Goal: Task Accomplishment & Management: Manage account settings

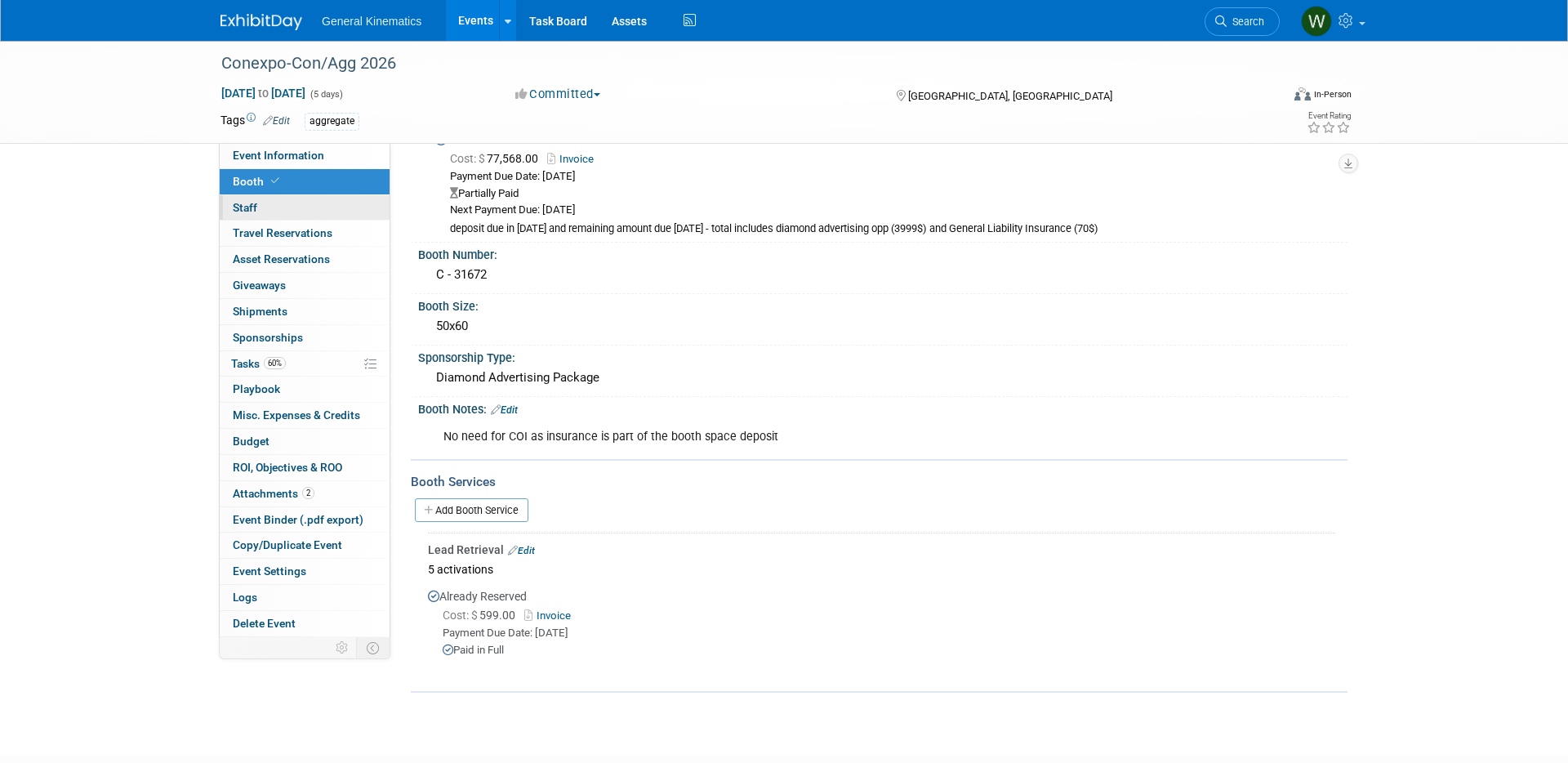
scroll to position [58, 0]
click at [256, 16] on img at bounding box center [261, 22] width 81 height 16
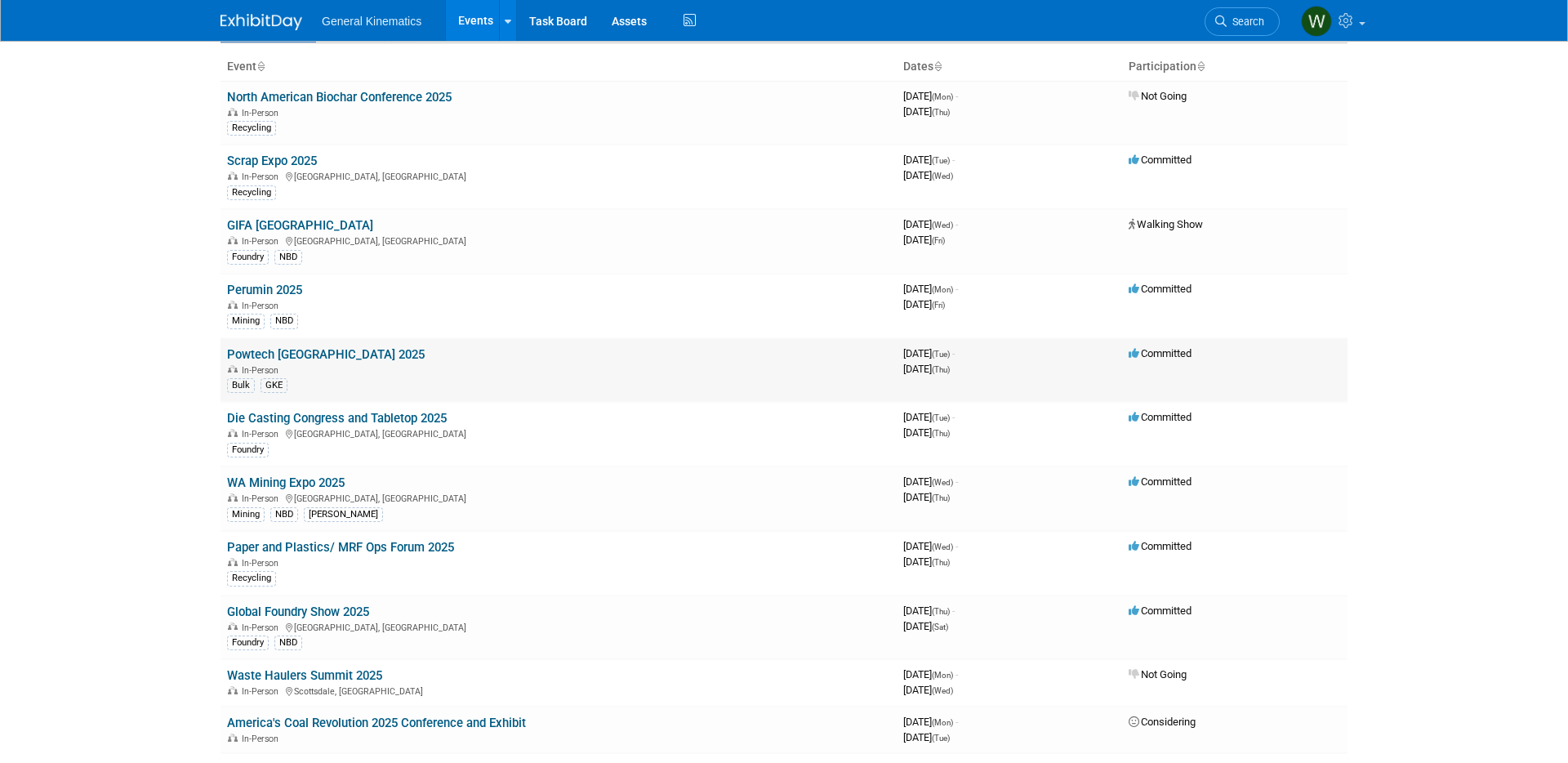
scroll to position [97, 0]
click at [327, 607] on link "Global Foundry Show 2025" at bounding box center [298, 611] width 142 height 15
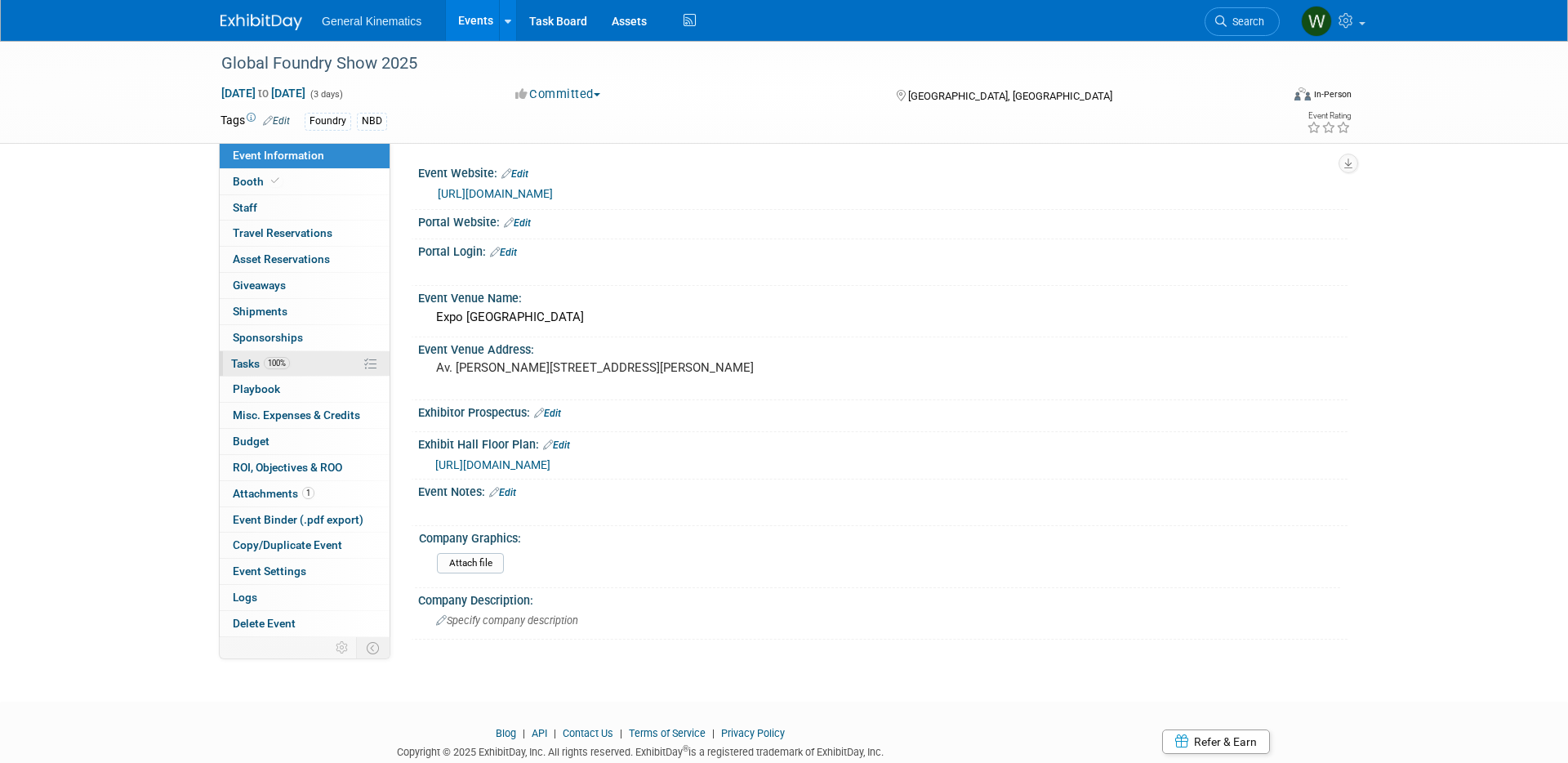
click at [248, 363] on span "Tasks 100%" at bounding box center [261, 363] width 59 height 13
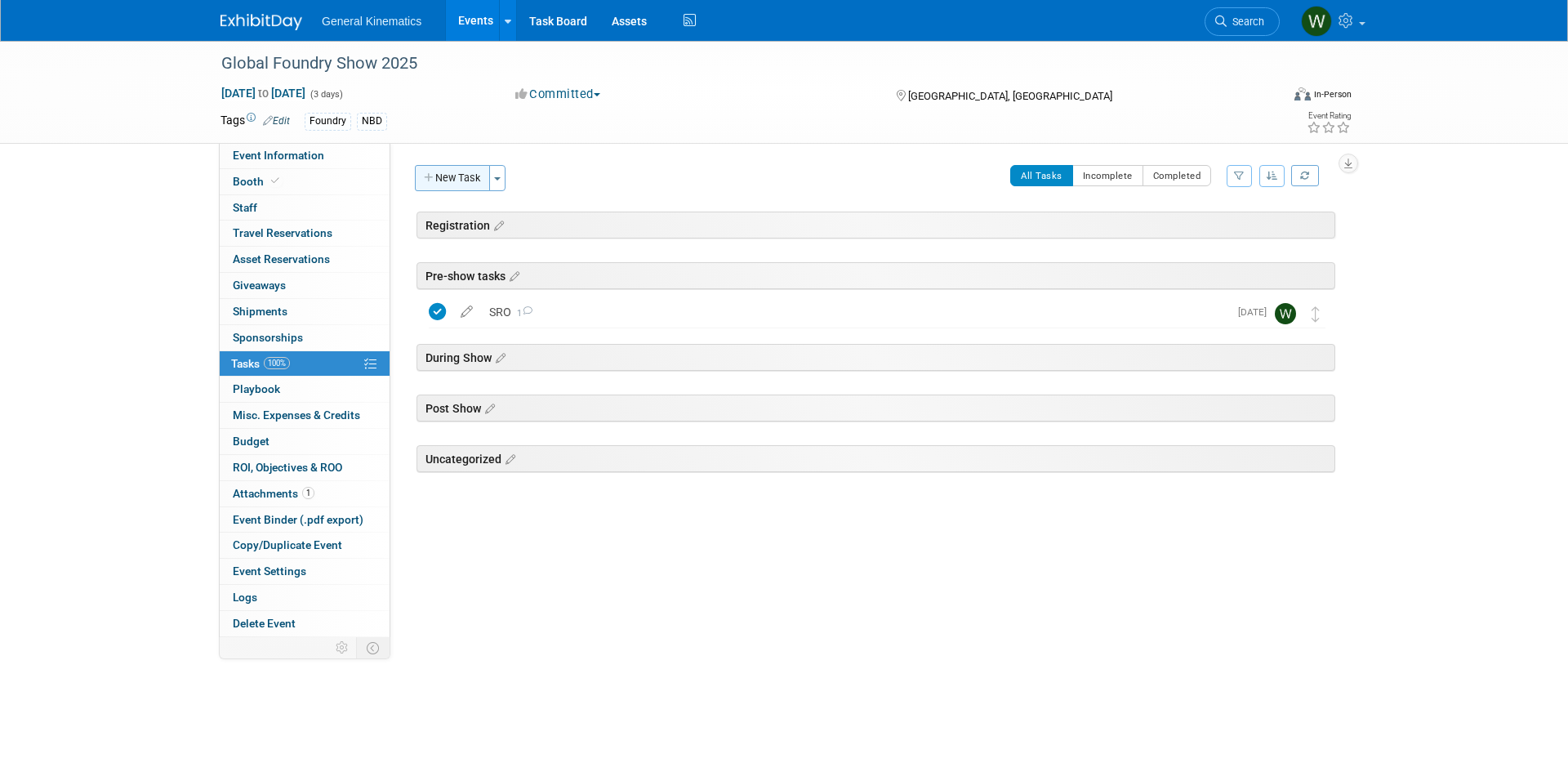
click at [467, 179] on button "New Task" at bounding box center [452, 178] width 75 height 26
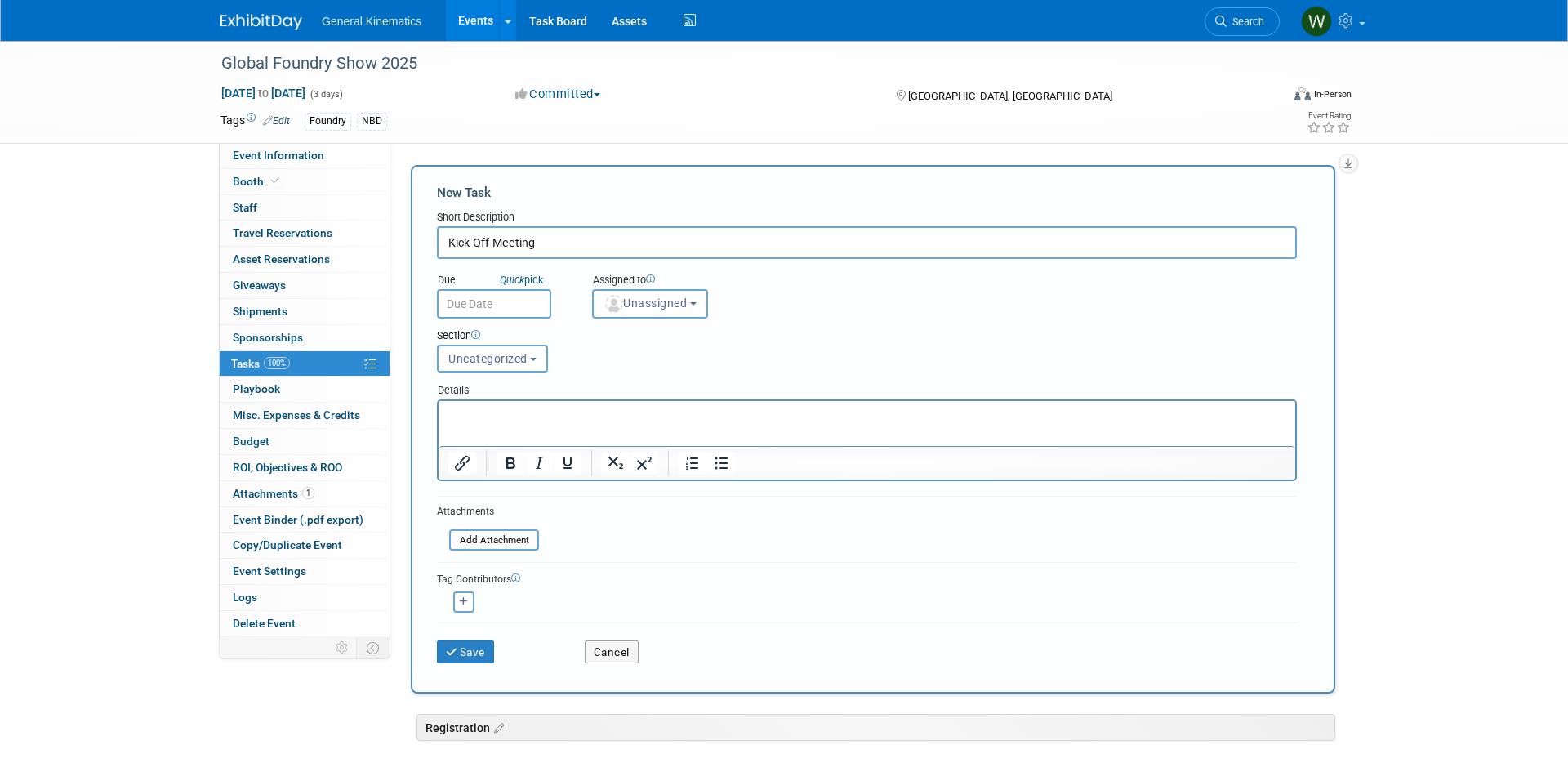
type input "Kick Off Meeting"
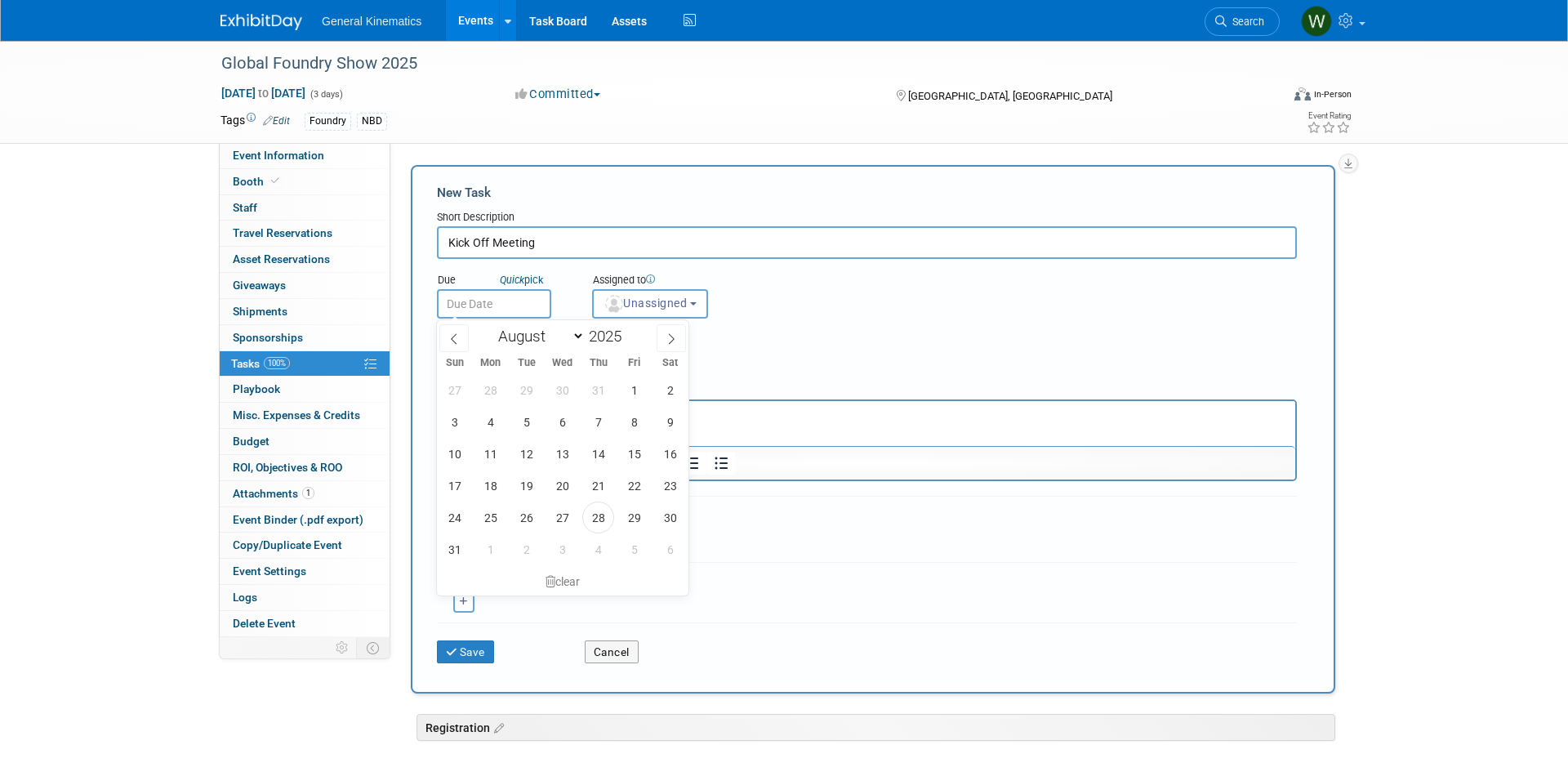
click at [499, 300] on input "text" at bounding box center [494, 304] width 114 height 30
click at [604, 551] on span "4" at bounding box center [598, 549] width 32 height 32
type input "Sep 4, 2025"
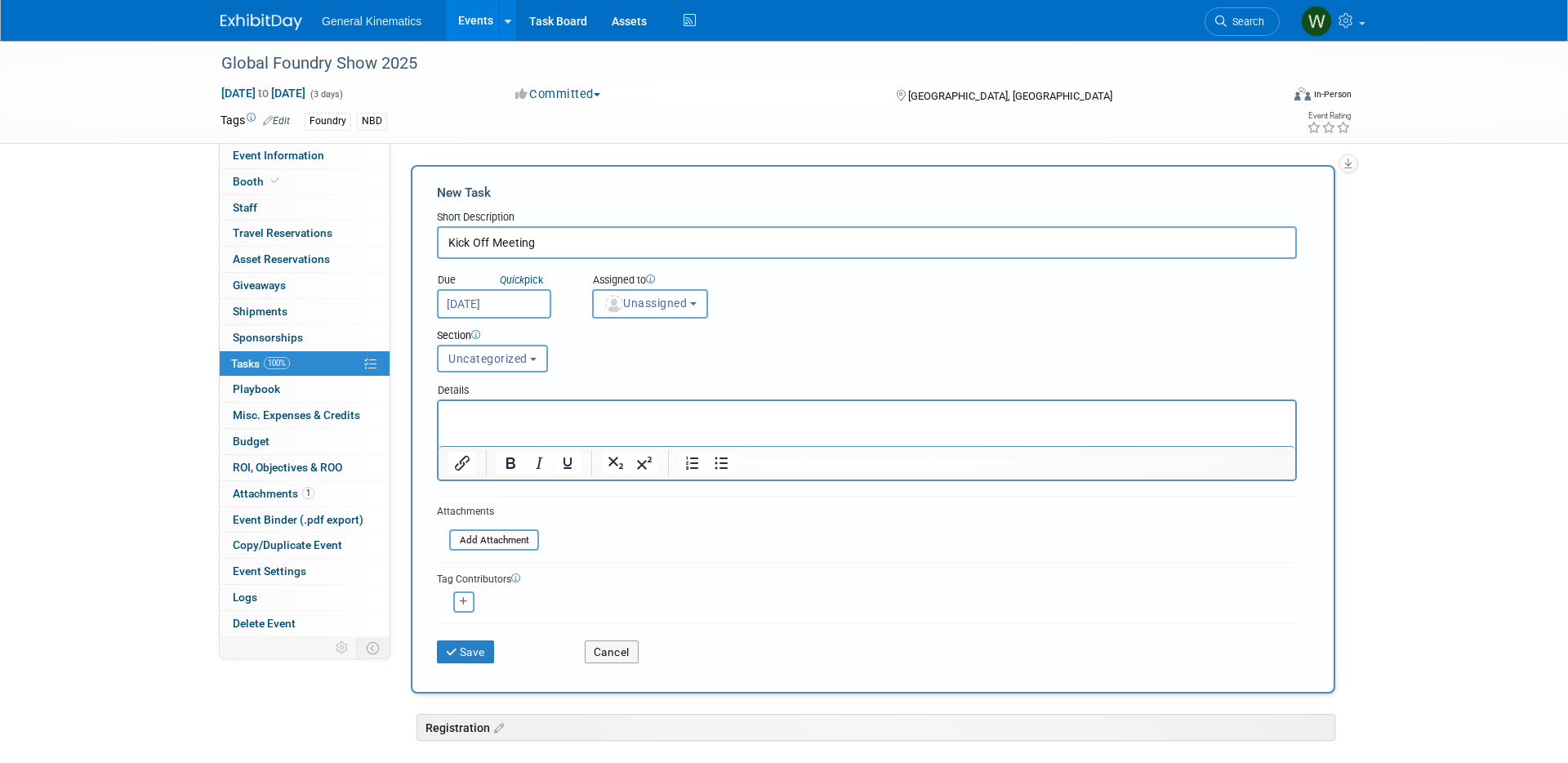
click at [639, 308] on span "Unassigned" at bounding box center [645, 303] width 83 height 13
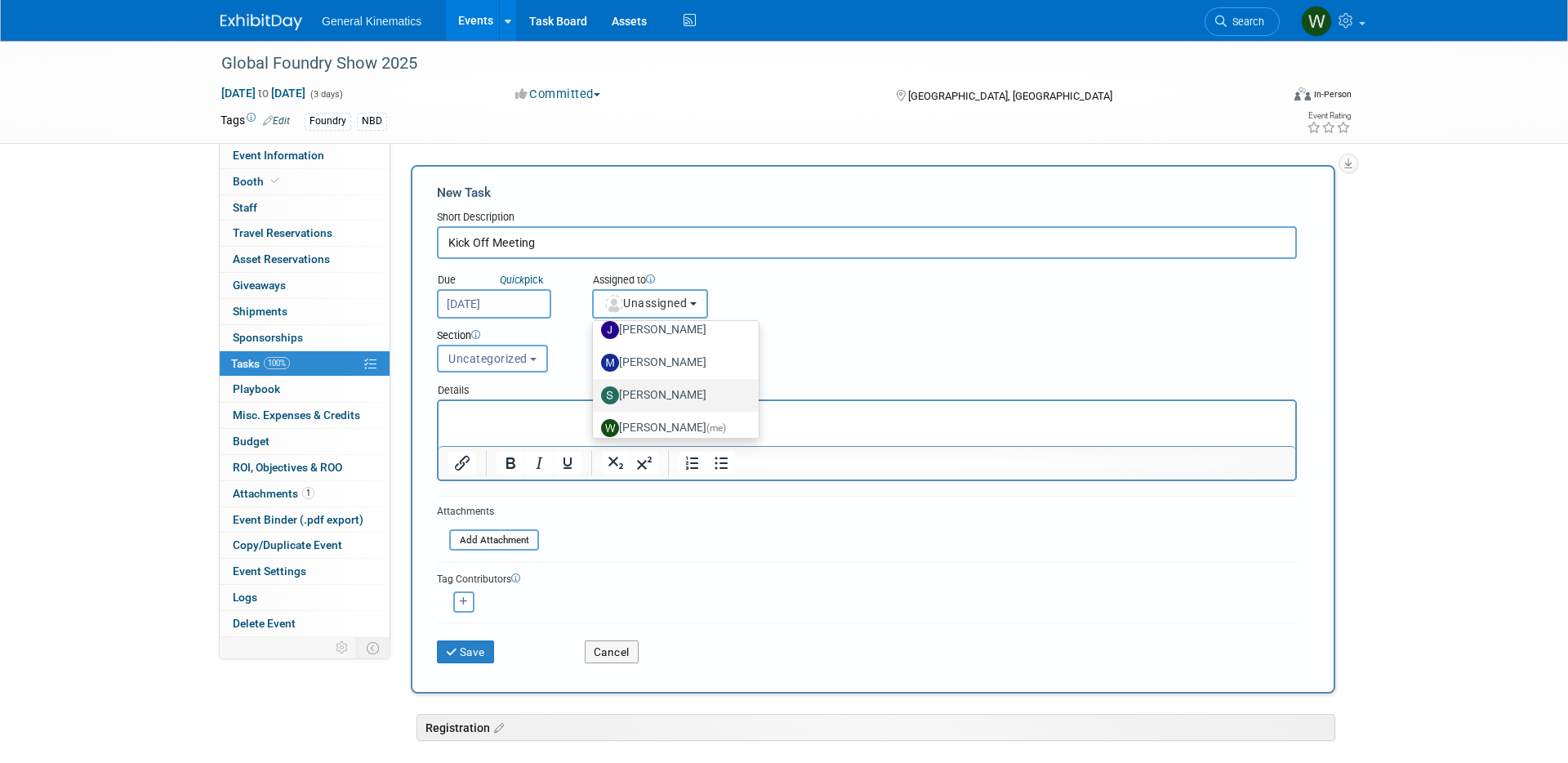
scroll to position [87, 0]
click at [657, 416] on label "Whitney Swanson (me)" at bounding box center [672, 418] width 141 height 26
click at [595, 416] on input "Whitney Swanson (me)" at bounding box center [590, 415] width 11 height 11
select select "acf8392f-9ff1-4a62-974f-dfc31d62f087"
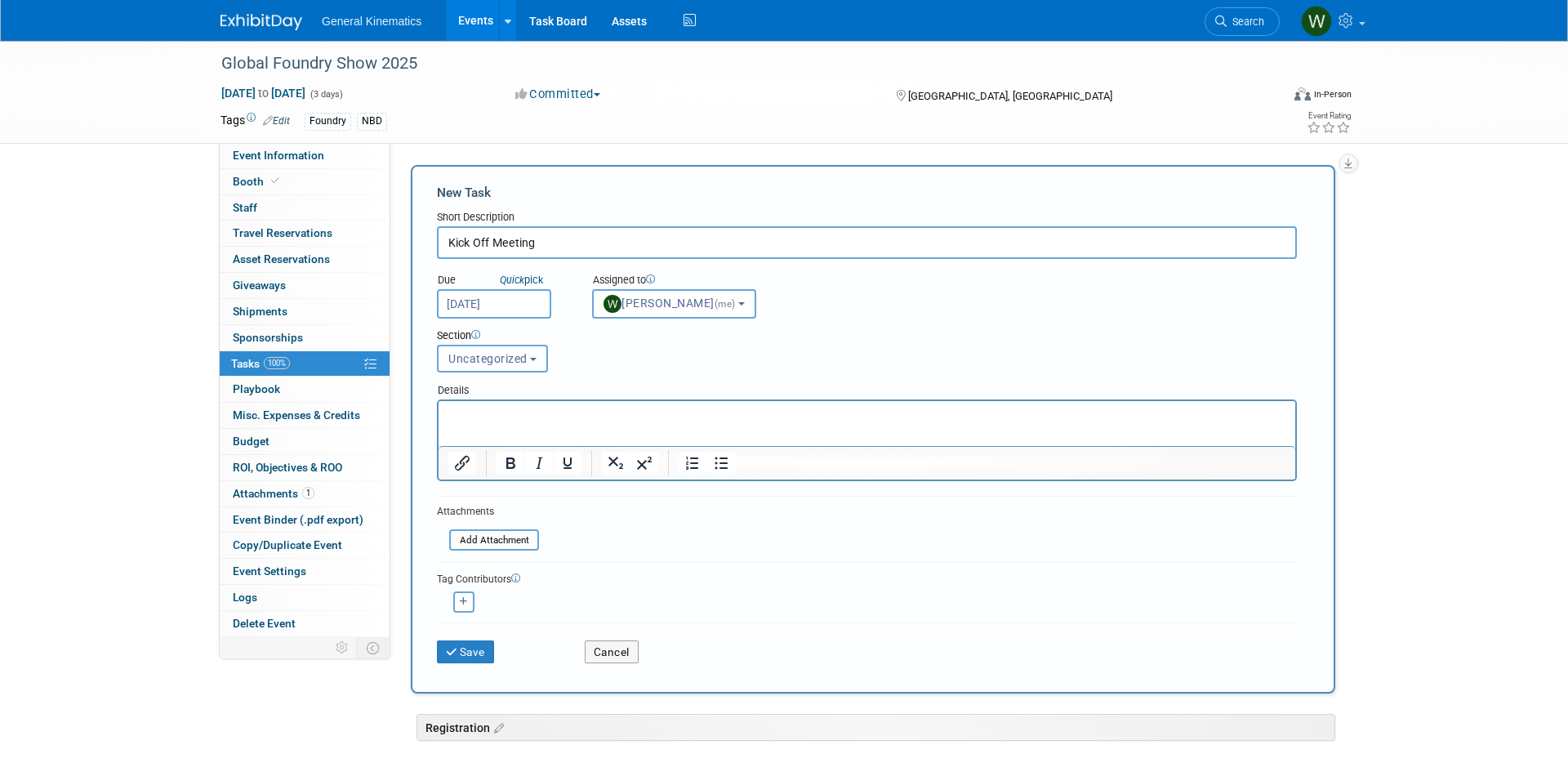
click at [470, 352] on span "Uncategorized" at bounding box center [488, 358] width 79 height 13
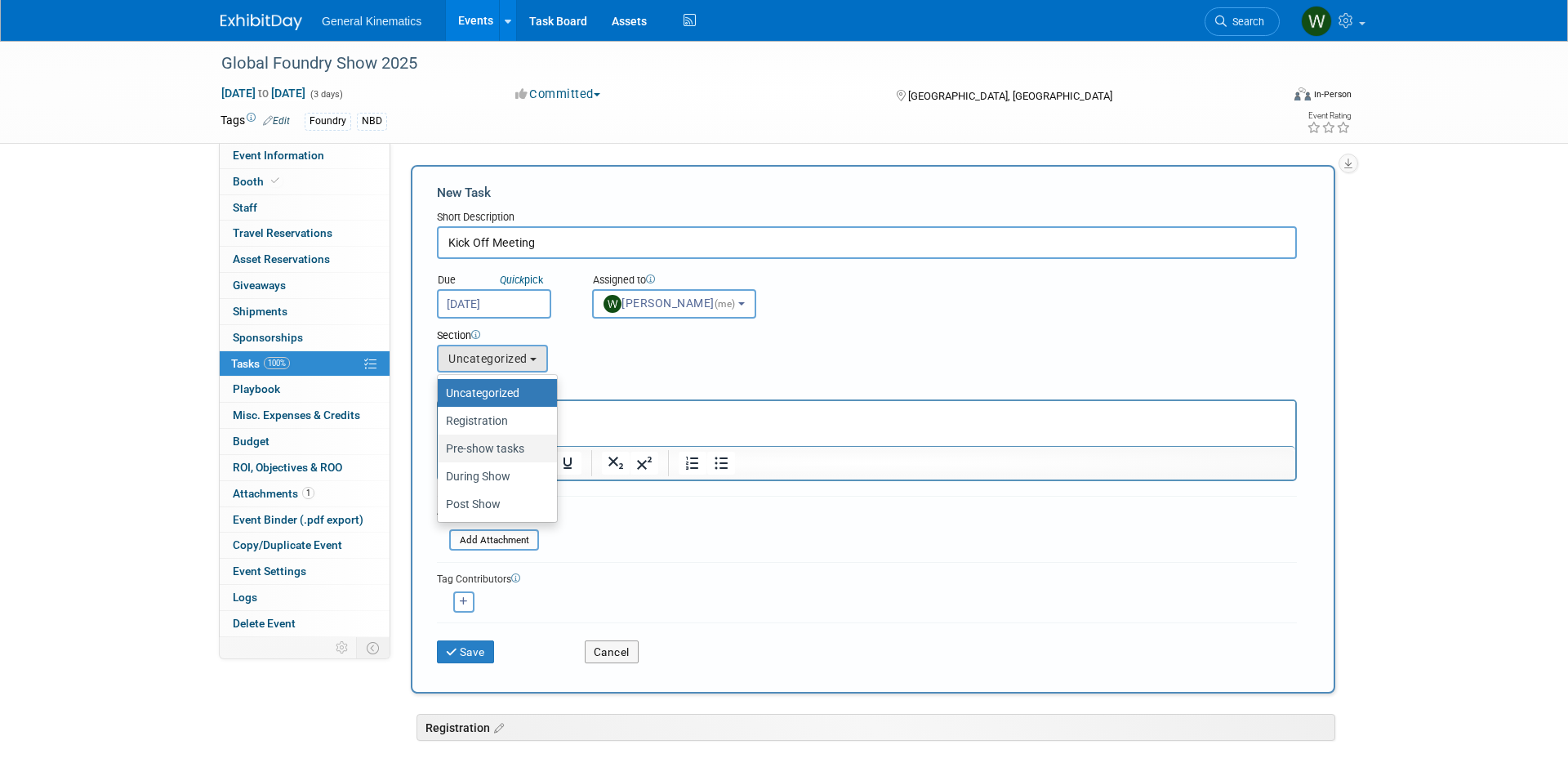
click at [483, 447] on label "Pre-show tasks" at bounding box center [493, 449] width 95 height 21
click at [440, 447] on input "Pre-show tasks" at bounding box center [435, 448] width 11 height 11
select select "11257140"
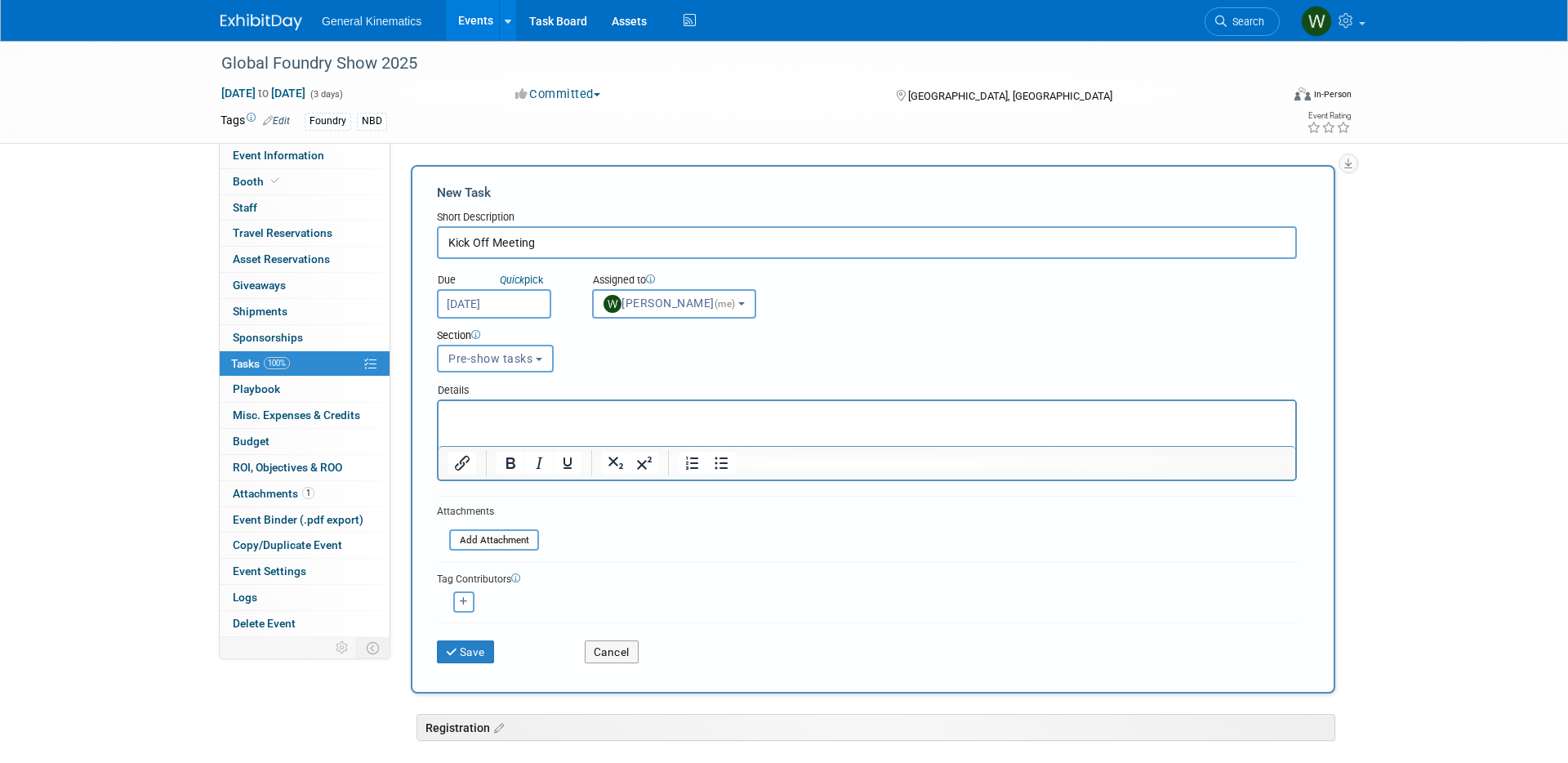
click at [499, 421] on p "Rich Text Area. Press ALT-0 for help." at bounding box center [867, 416] width 838 height 16
click at [477, 650] on button "Save" at bounding box center [466, 652] width 58 height 23
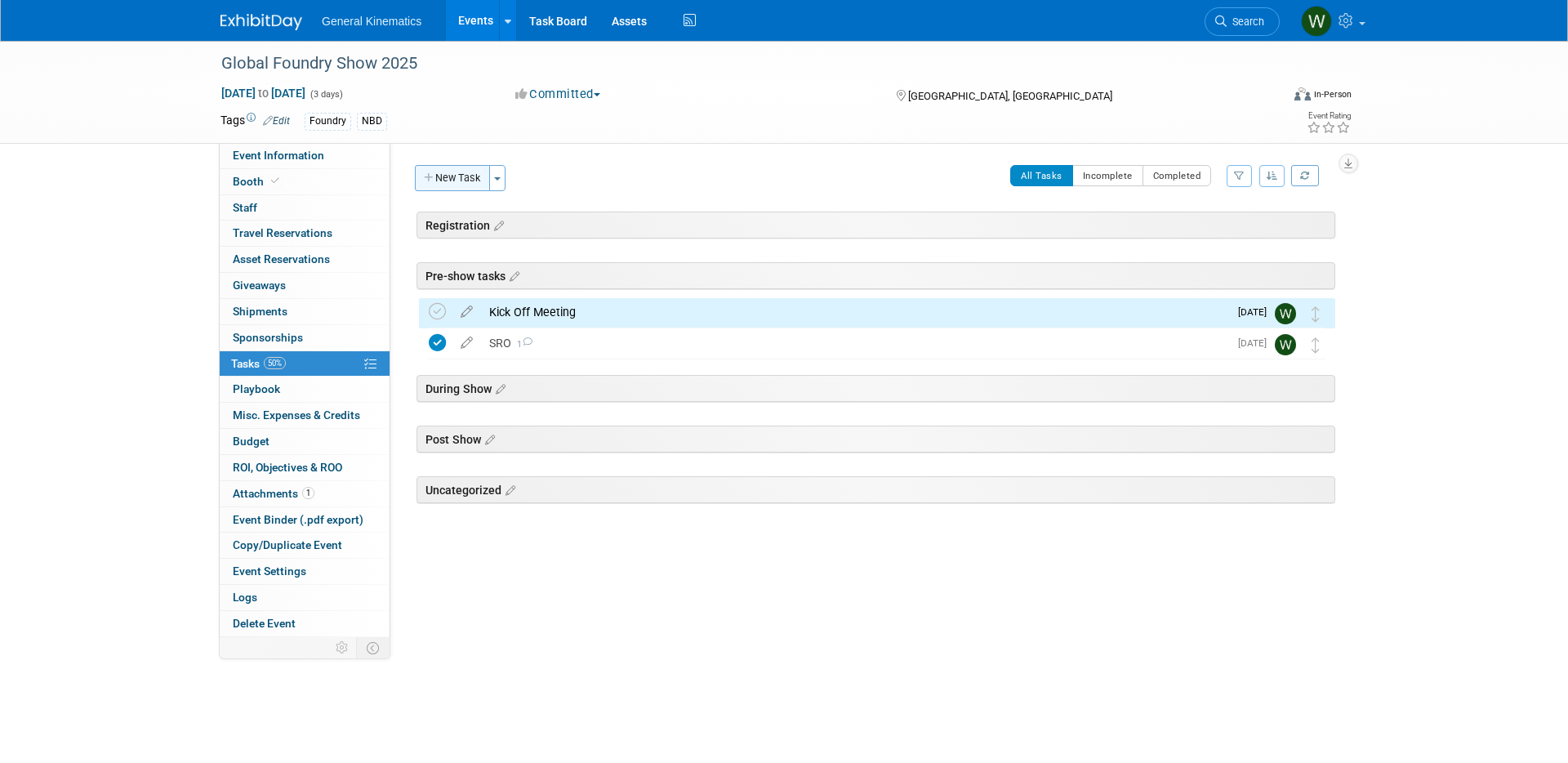
click at [442, 186] on button "New Task" at bounding box center [452, 178] width 75 height 26
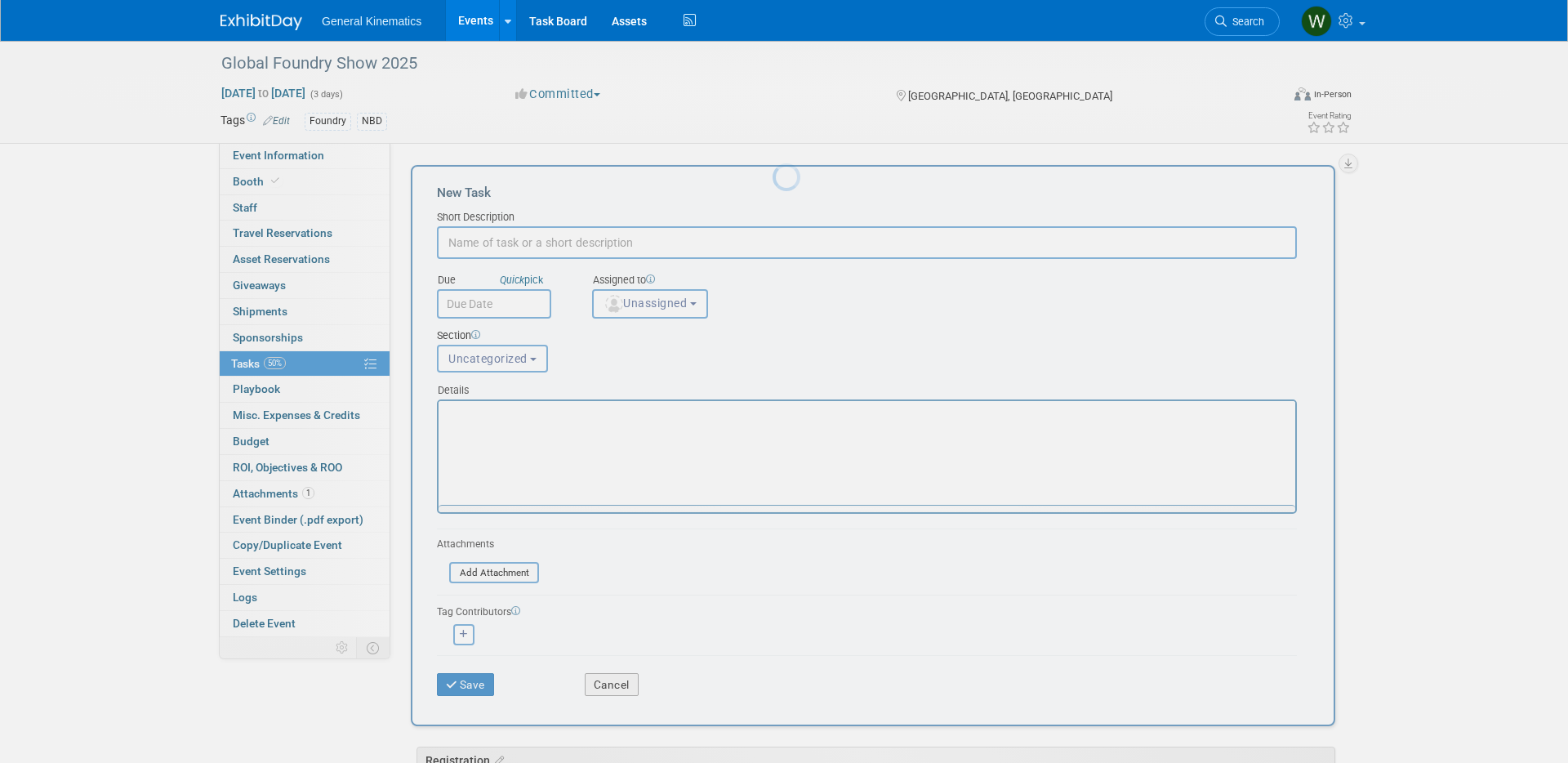
scroll to position [0, 0]
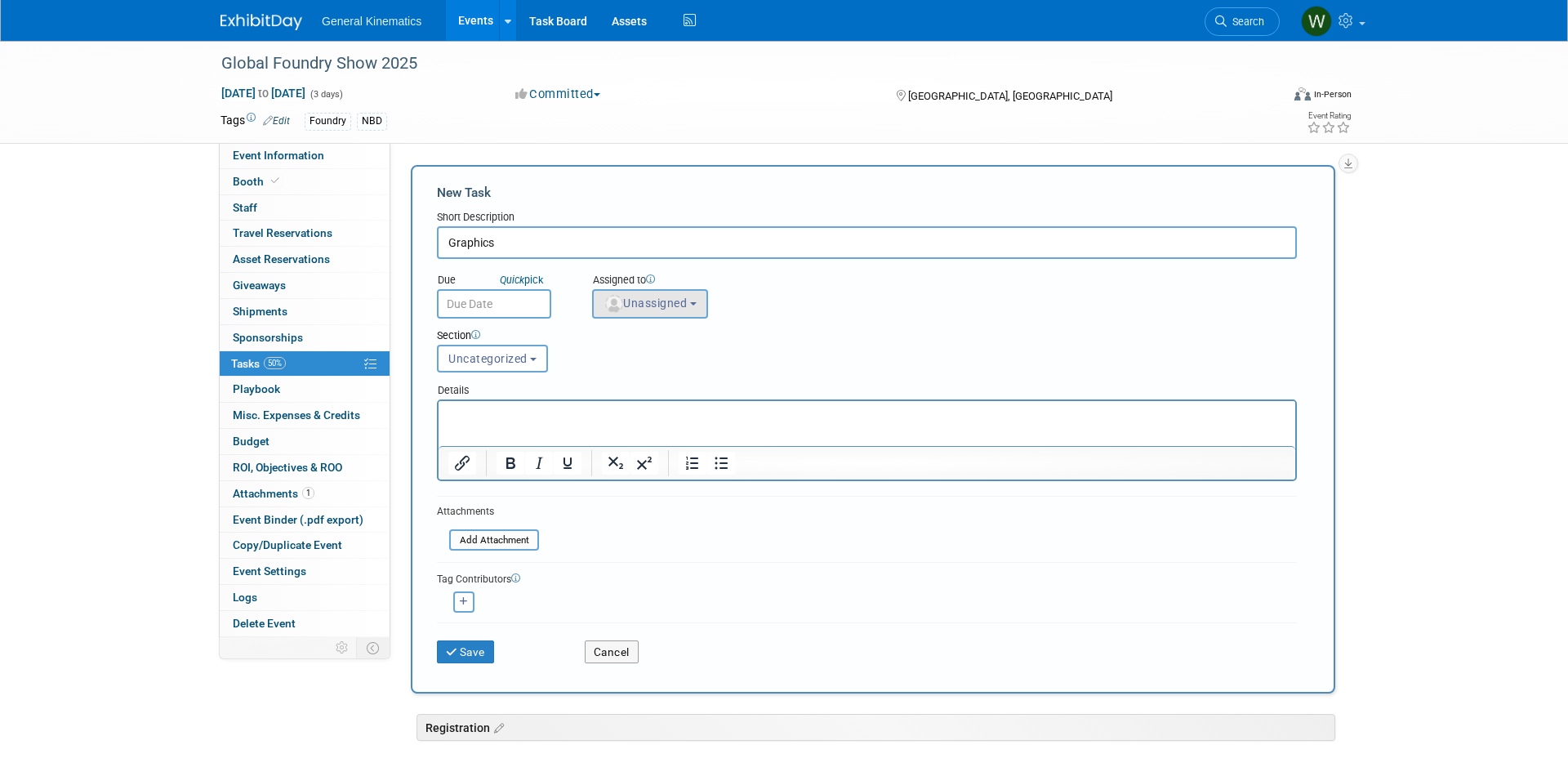
type input "Graphics"
click at [638, 303] on span "Unassigned" at bounding box center [645, 303] width 83 height 13
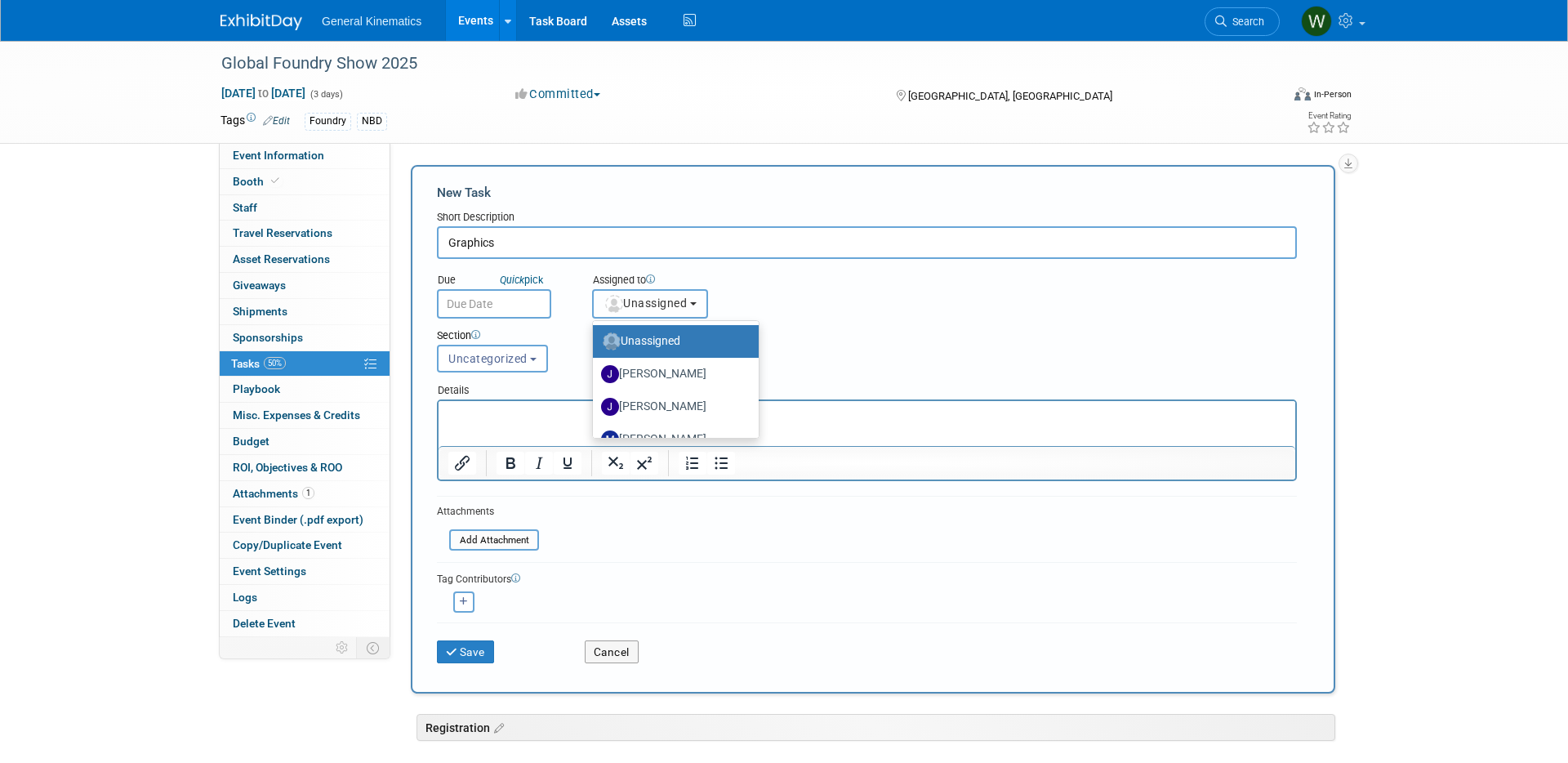
scroll to position [87, 0]
click at [664, 350] on label "Matthew Mangoni" at bounding box center [672, 352] width 141 height 26
click at [595, 350] on input "Matthew Mangoni" at bounding box center [590, 349] width 11 height 11
select select "a59e62cf-e232-4e46-b253-923ffd25224e"
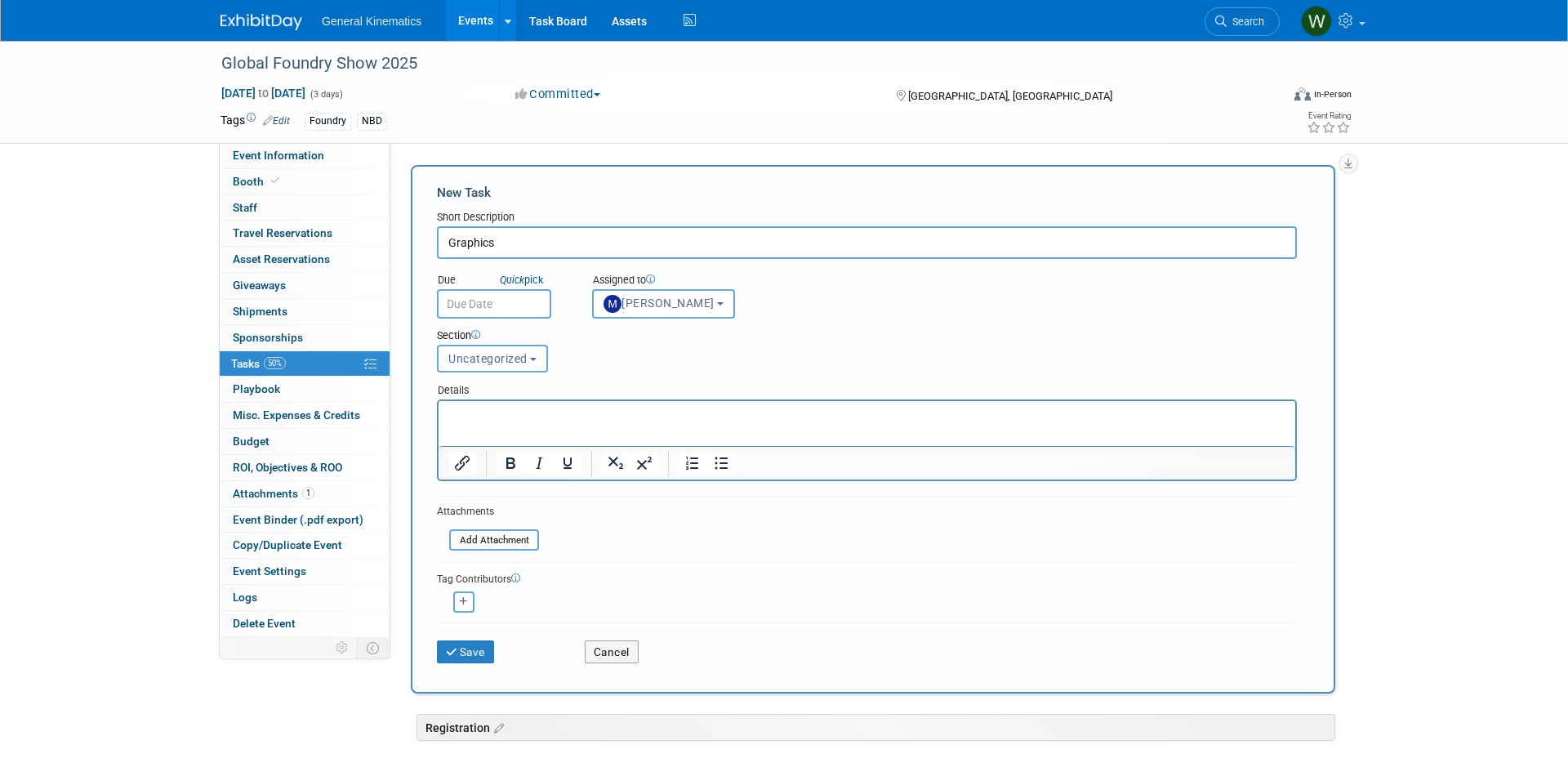
click at [515, 302] on input "text" at bounding box center [494, 304] width 114 height 30
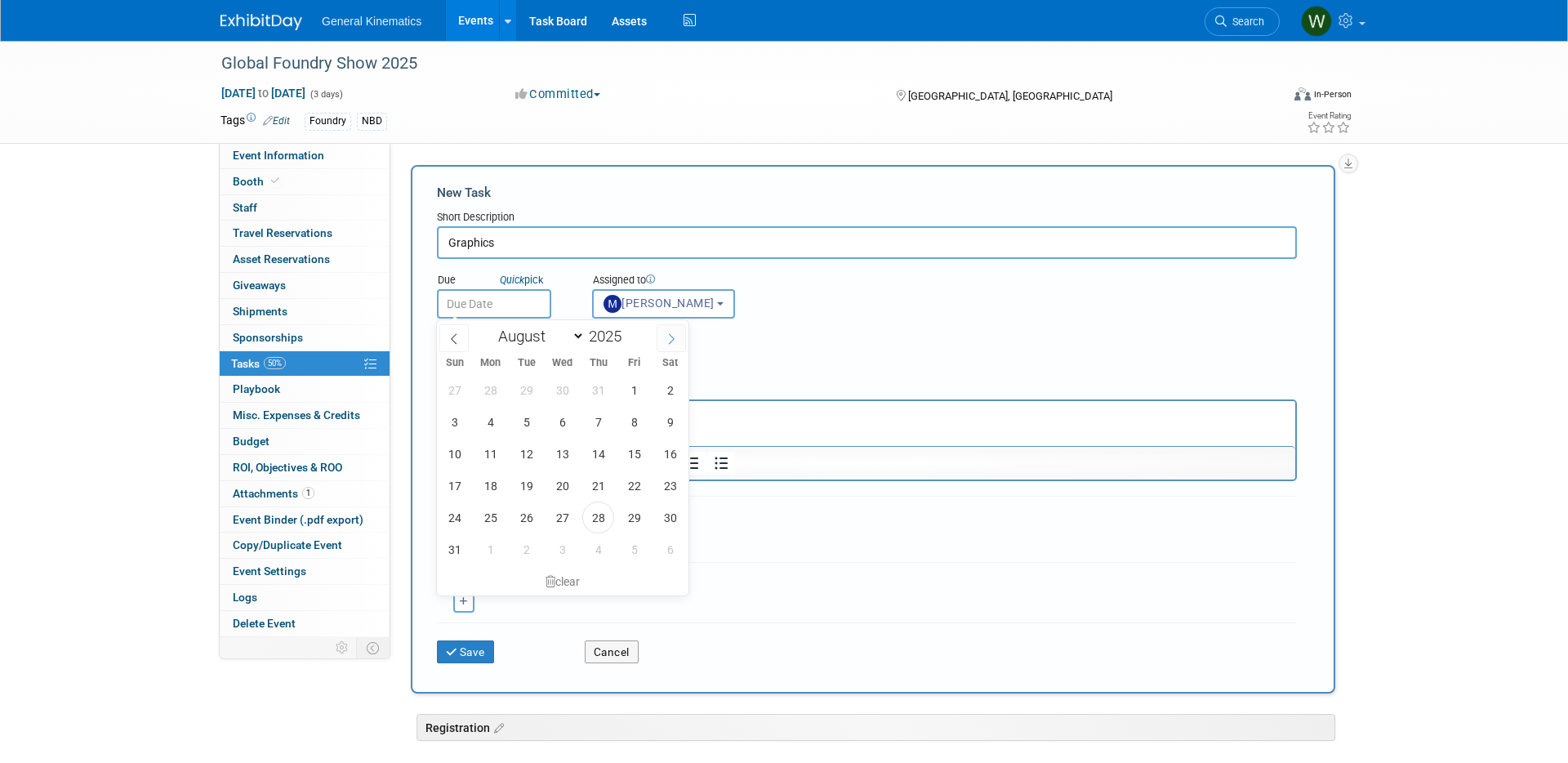
drag, startPoint x: 668, startPoint y: 340, endPoint x: 663, endPoint y: 348, distance: 9.4
click at [668, 340] on icon at bounding box center [672, 339] width 12 height 12
select select "8"
click at [637, 424] on span "12" at bounding box center [634, 422] width 32 height 32
type input "Sep 12, 2025"
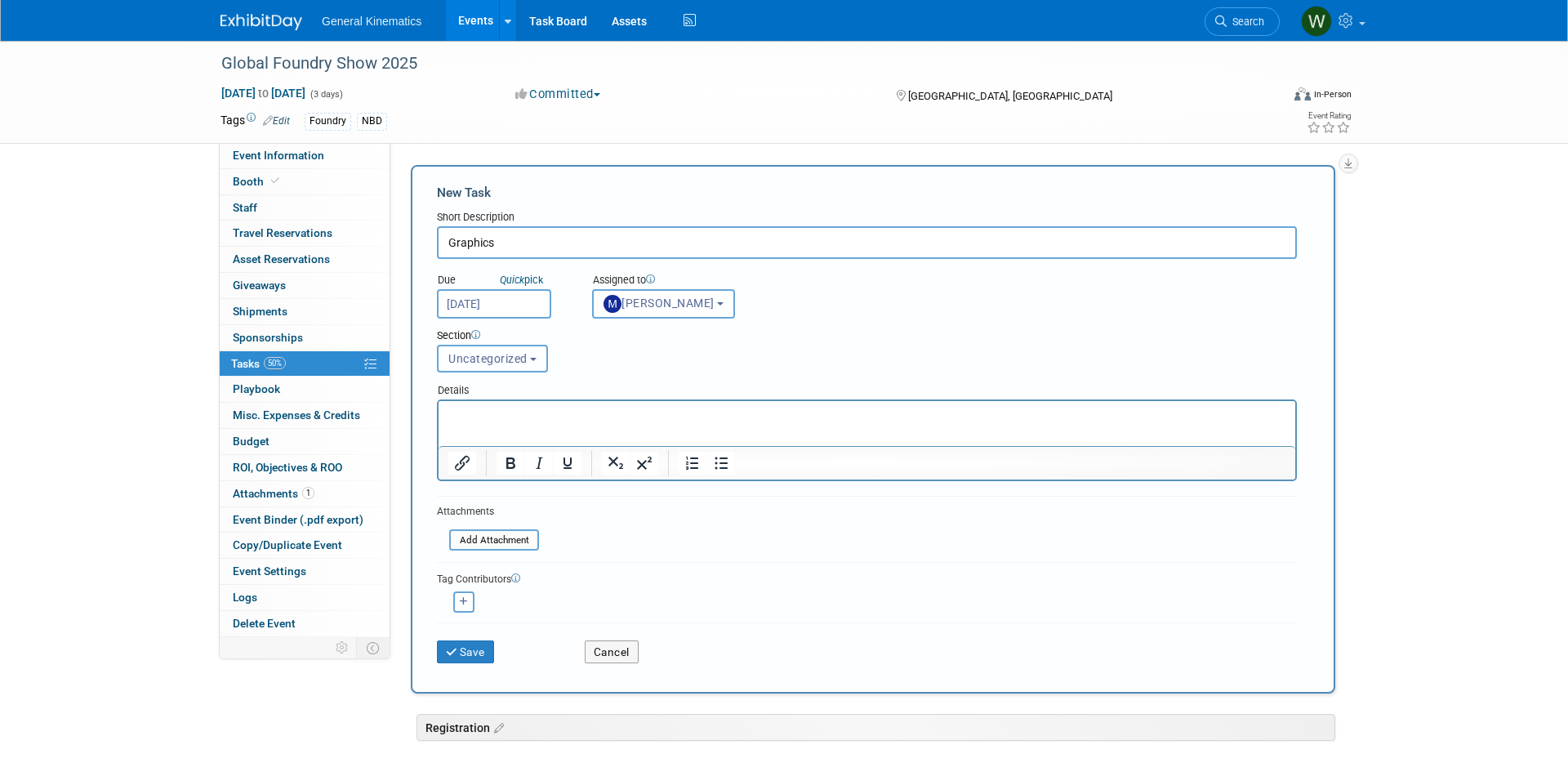
click at [492, 358] on span "Uncategorized" at bounding box center [488, 358] width 79 height 13
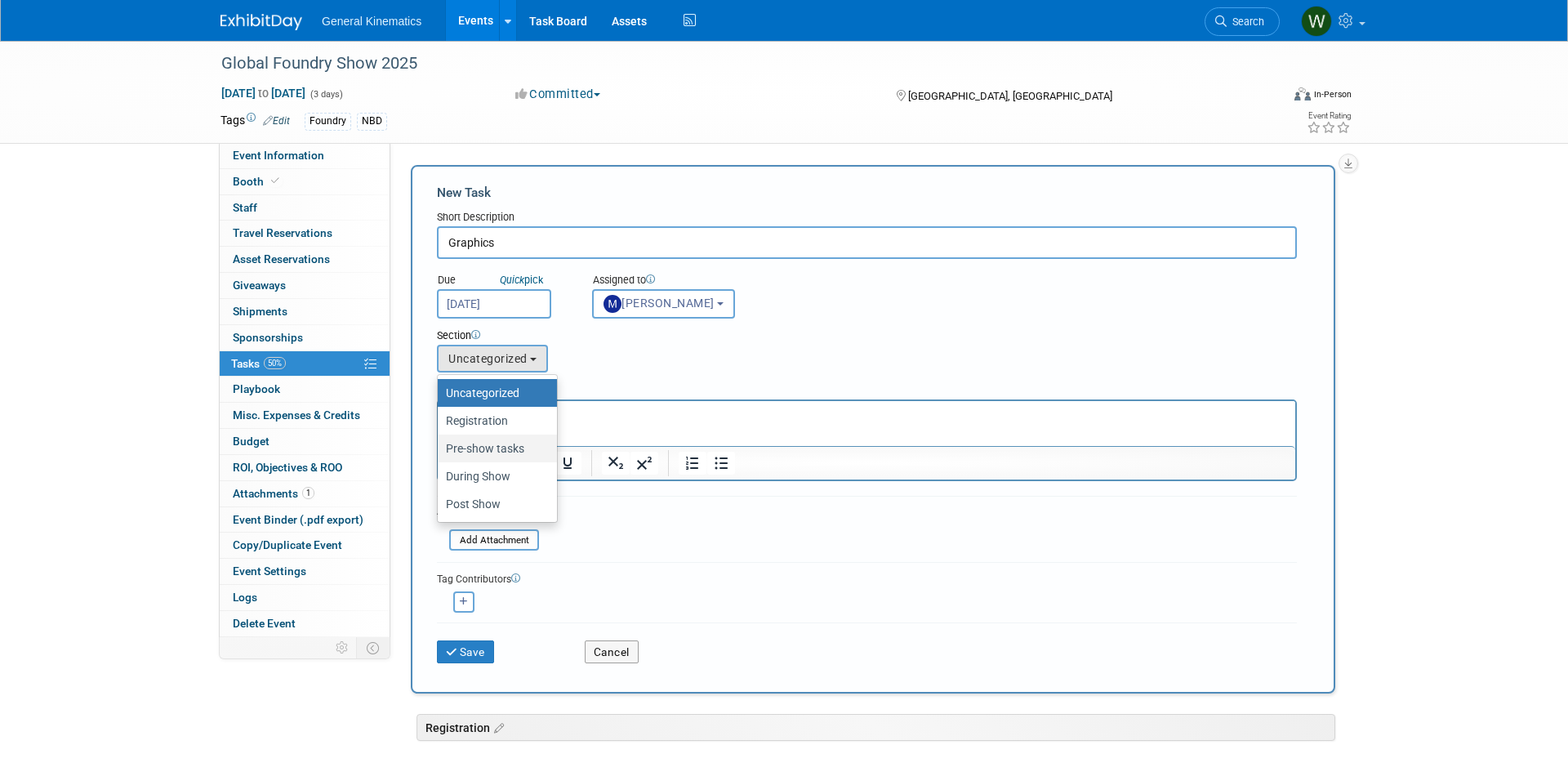
click at [492, 451] on label "Pre-show tasks" at bounding box center [493, 449] width 95 height 21
click at [440, 451] on input "Pre-show tasks" at bounding box center [435, 448] width 11 height 11
select select "11257140"
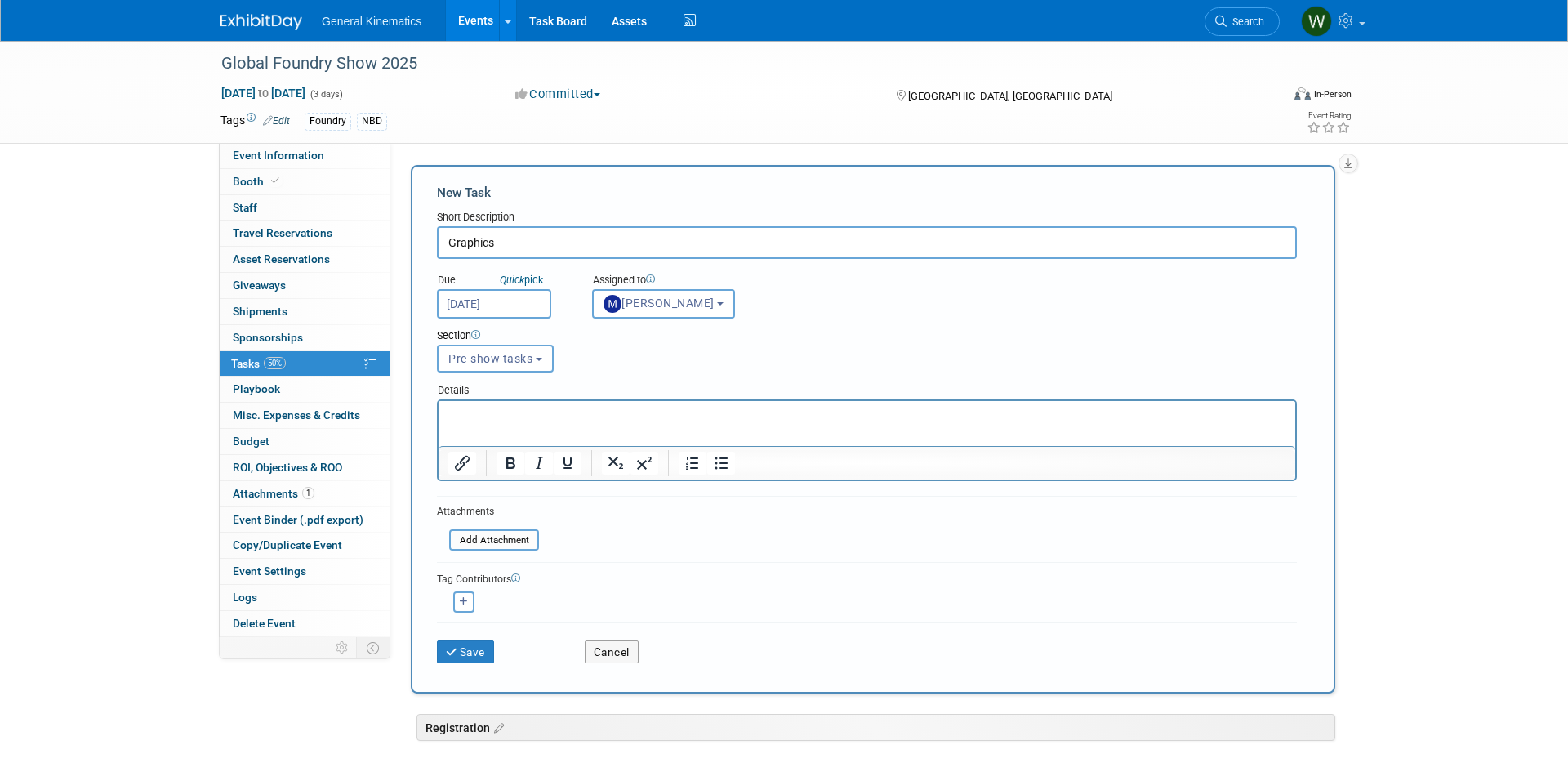
click at [497, 420] on p "Rich Text Area. Press ALT-0 for help." at bounding box center [867, 416] width 838 height 16
click at [477, 653] on button "Save" at bounding box center [466, 652] width 58 height 23
